Goal: Information Seeking & Learning: Check status

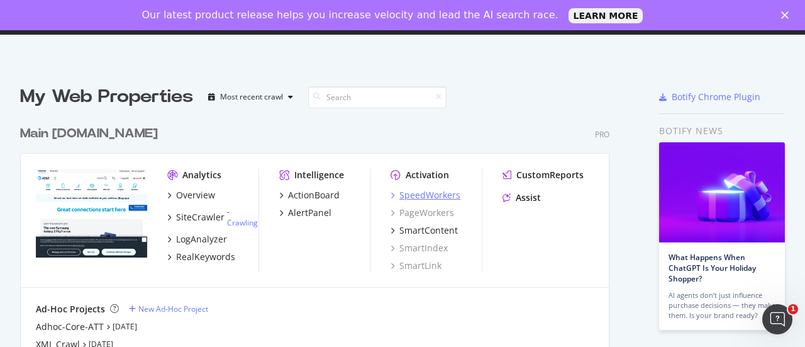
click at [395, 196] on div "SpeedWorkers" at bounding box center [426, 195] width 70 height 13
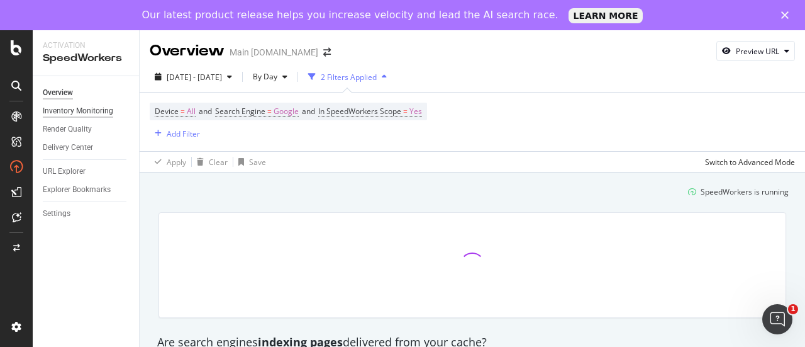
click at [87, 108] on div "Inventory Monitoring" at bounding box center [78, 110] width 70 height 13
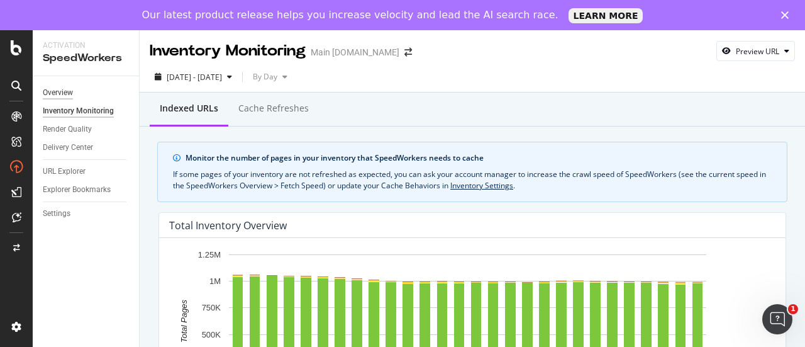
scroll to position [158, 0]
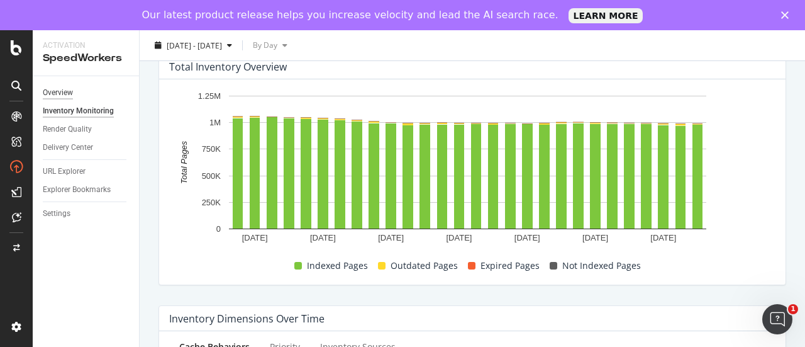
click at [62, 95] on div "Overview" at bounding box center [58, 92] width 30 height 13
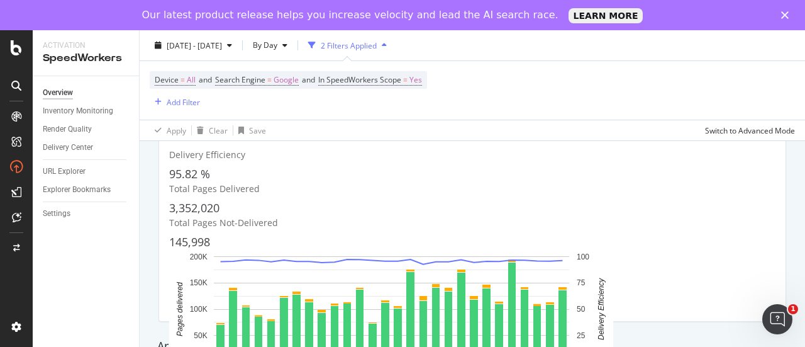
scroll to position [260, 0]
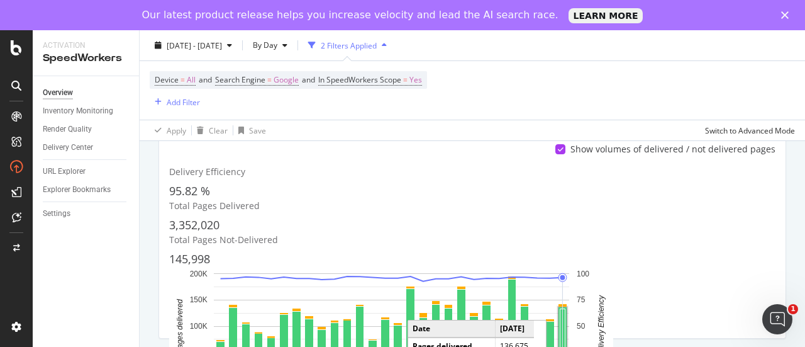
click at [565, 309] on rect "A chart." at bounding box center [562, 343] width 5 height 68
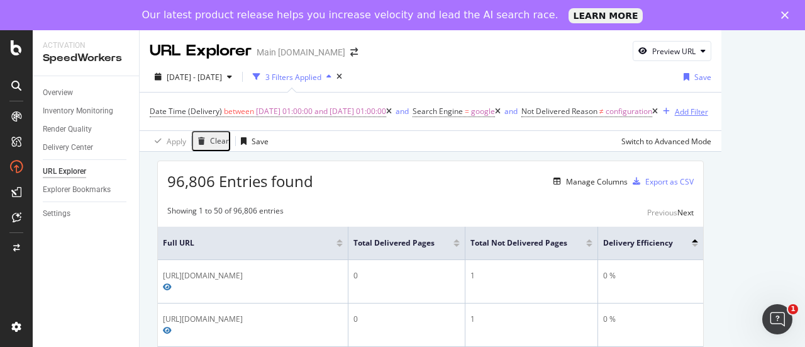
click at [708, 116] on div "Add Filter" at bounding box center [691, 111] width 33 height 11
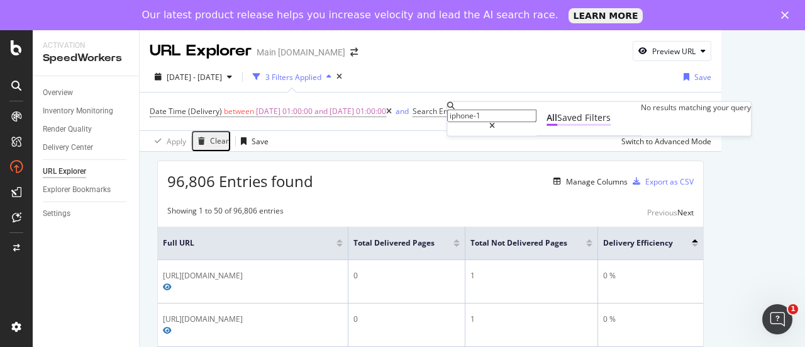
type input "iphone-16"
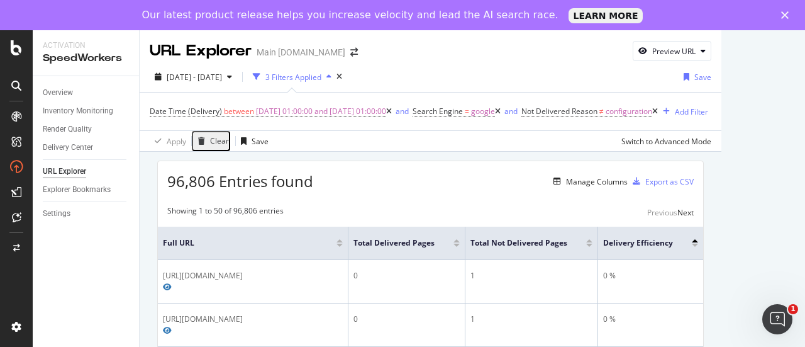
click at [658, 113] on icon at bounding box center [655, 112] width 6 height 8
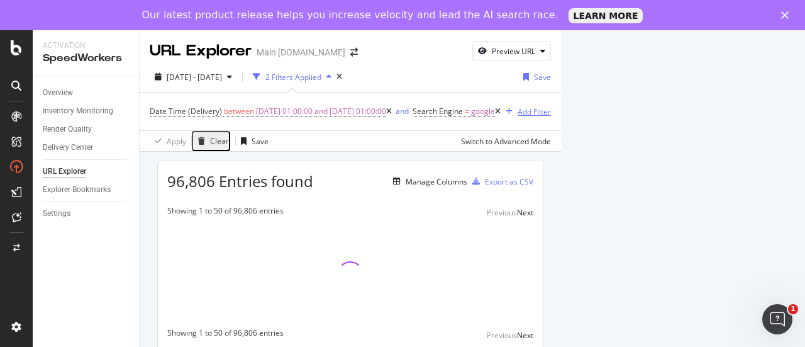
click at [551, 110] on div "Add Filter" at bounding box center [534, 111] width 33 height 11
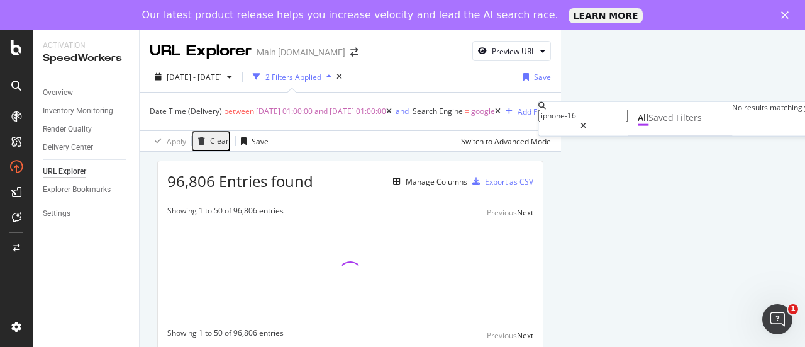
click at [612, 113] on input "iphone-16" at bounding box center [582, 115] width 89 height 13
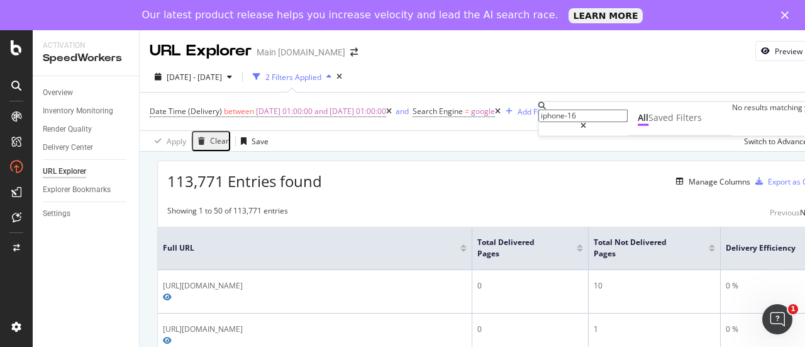
click at [586, 121] on icon at bounding box center [583, 125] width 6 height 8
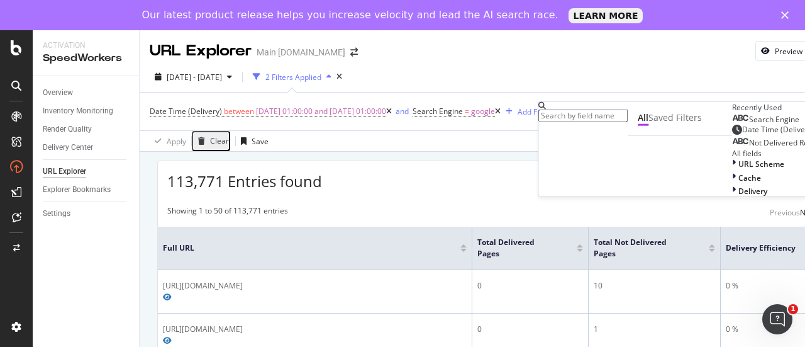
click at [596, 116] on input "iphone-16" at bounding box center [582, 115] width 89 height 13
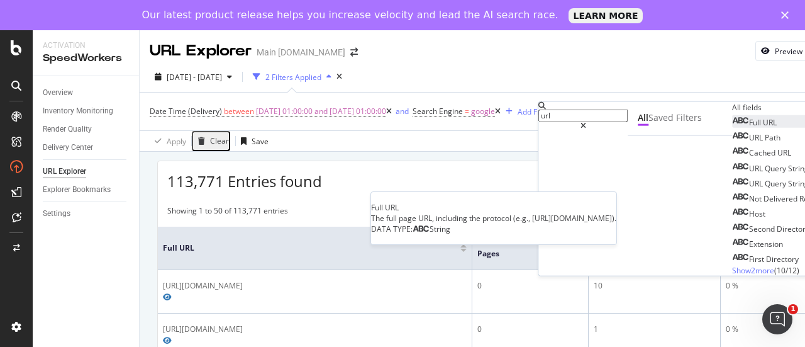
type input "url"
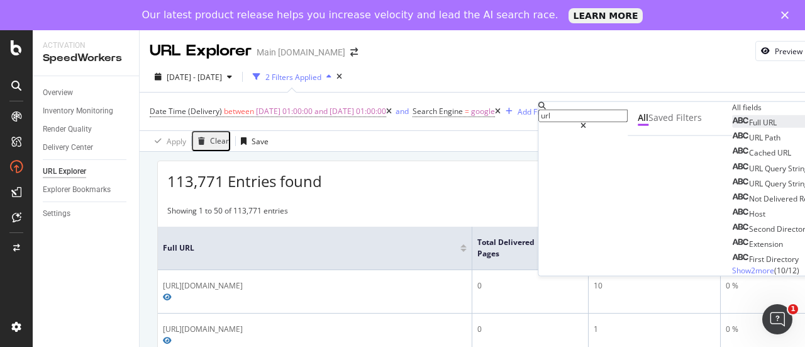
click at [763, 128] on span "URL" at bounding box center [770, 122] width 14 height 11
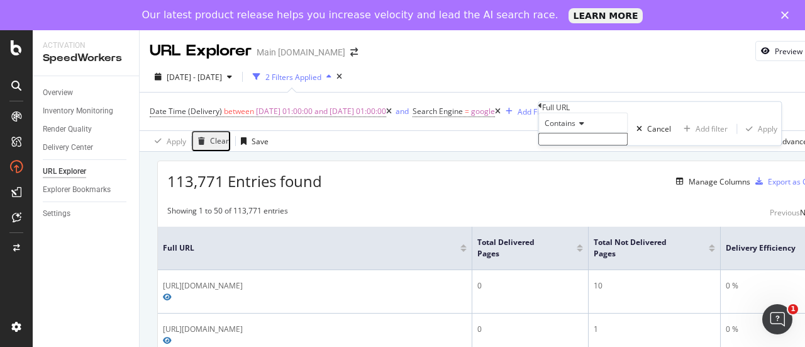
click at [595, 145] on input "text" at bounding box center [582, 139] width 89 height 13
type input "iphone-16"
click at [758, 138] on div "Apply" at bounding box center [767, 132] width 19 height 11
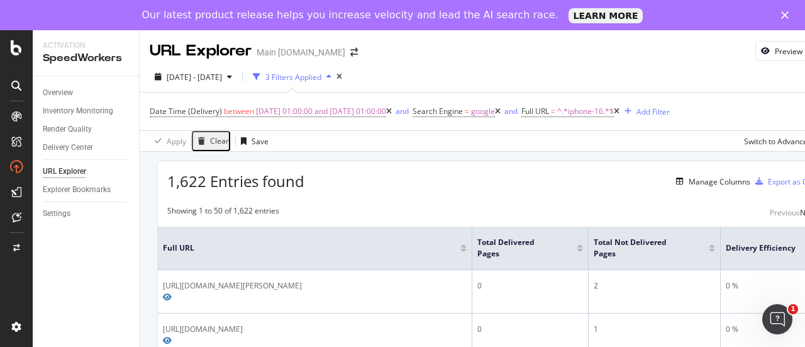
click at [580, 246] on div at bounding box center [580, 245] width 6 height 3
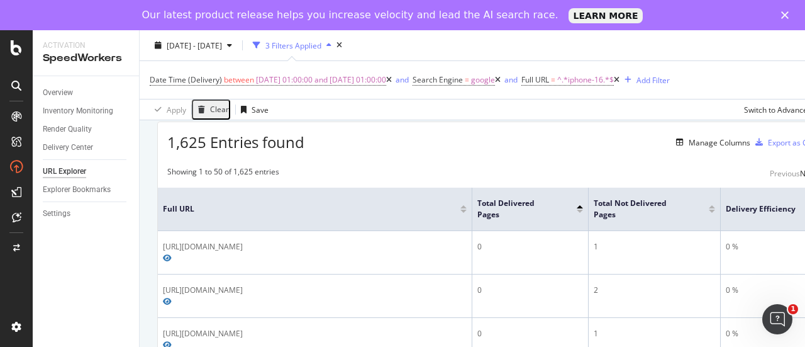
scroll to position [40, 0]
click at [579, 209] on div at bounding box center [580, 210] width 6 height 3
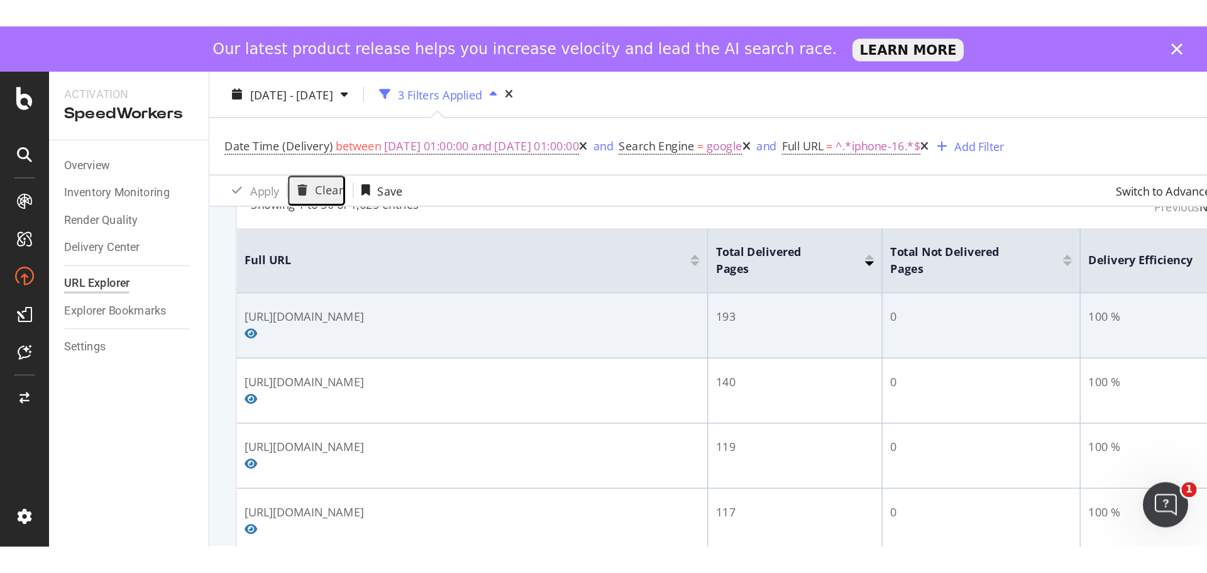
scroll to position [91, 0]
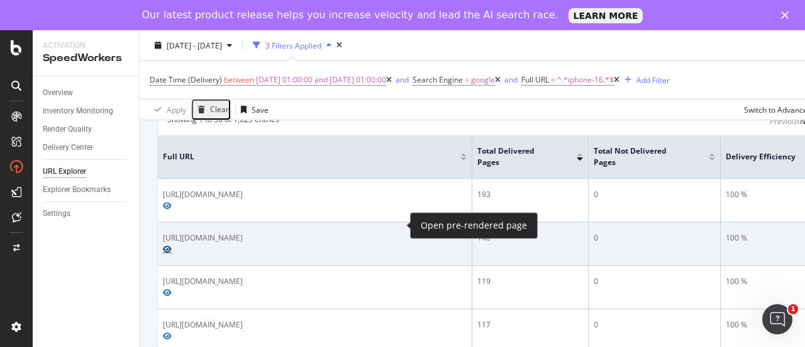
click at [172, 245] on icon "Preview https://www.att.com/buy/phones/apple-iphone-16-pro-max.html" at bounding box center [167, 249] width 9 height 8
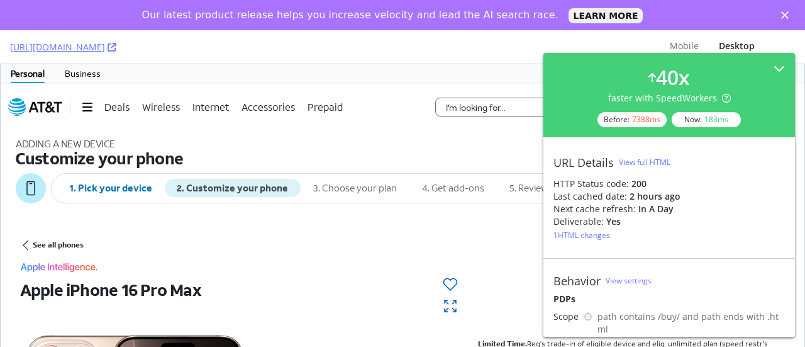
click at [640, 157] on div "View full HTML" at bounding box center [645, 162] width 52 height 11
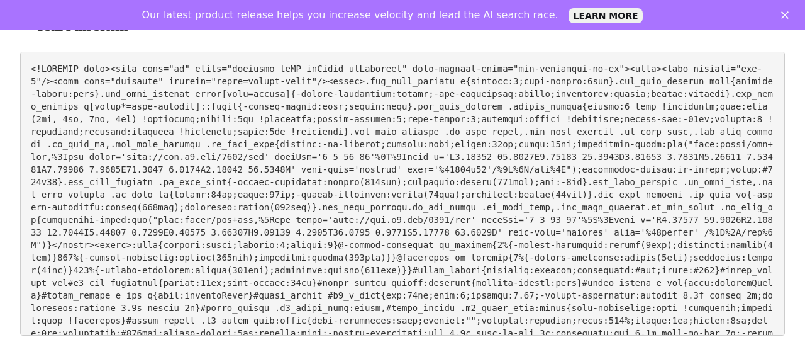
click at [785, 14] on polygon "Close" at bounding box center [785, 15] width 8 height 8
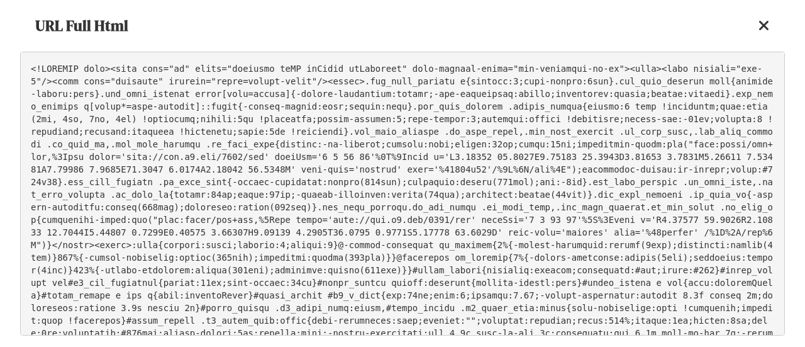
click at [762, 24] on icon at bounding box center [763, 25] width 11 height 15
